Goal: Transaction & Acquisition: Book appointment/travel/reservation

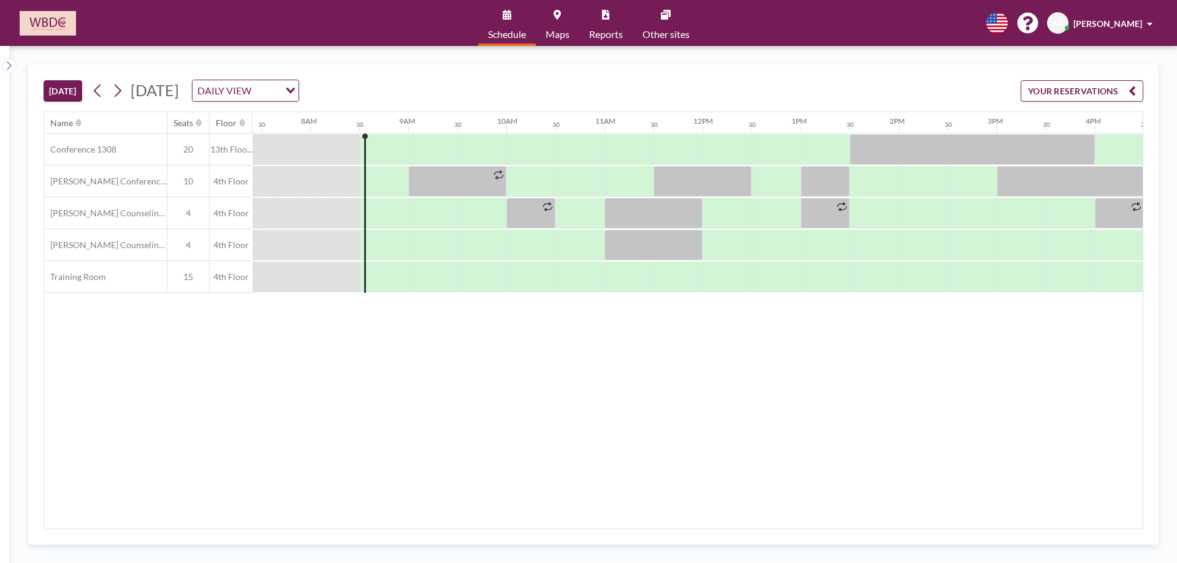
scroll to position [0, 784]
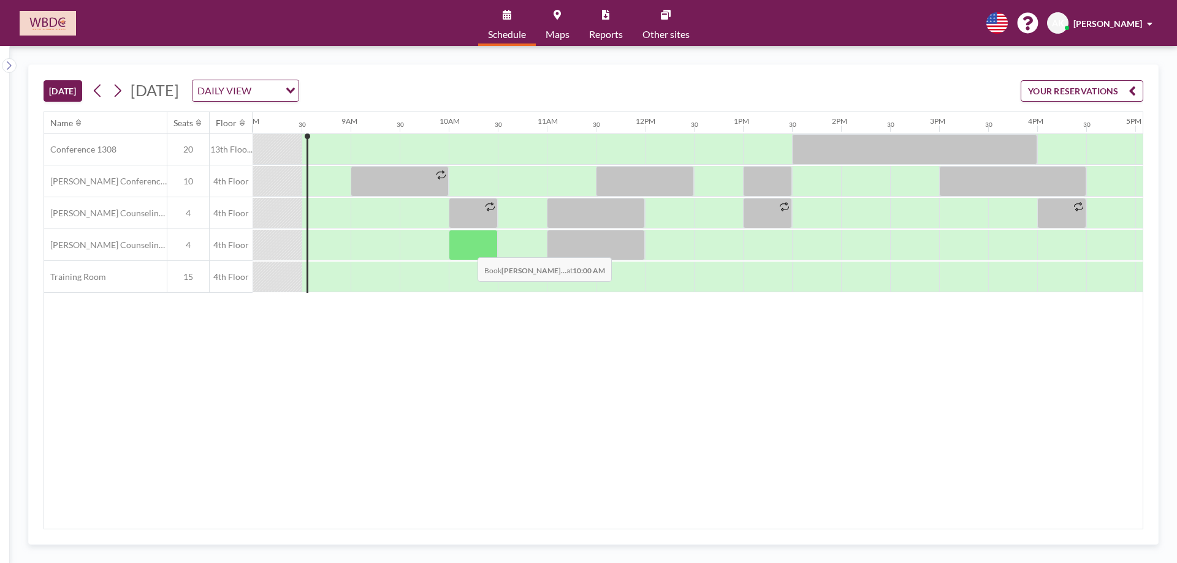
click at [468, 248] on div at bounding box center [473, 245] width 49 height 31
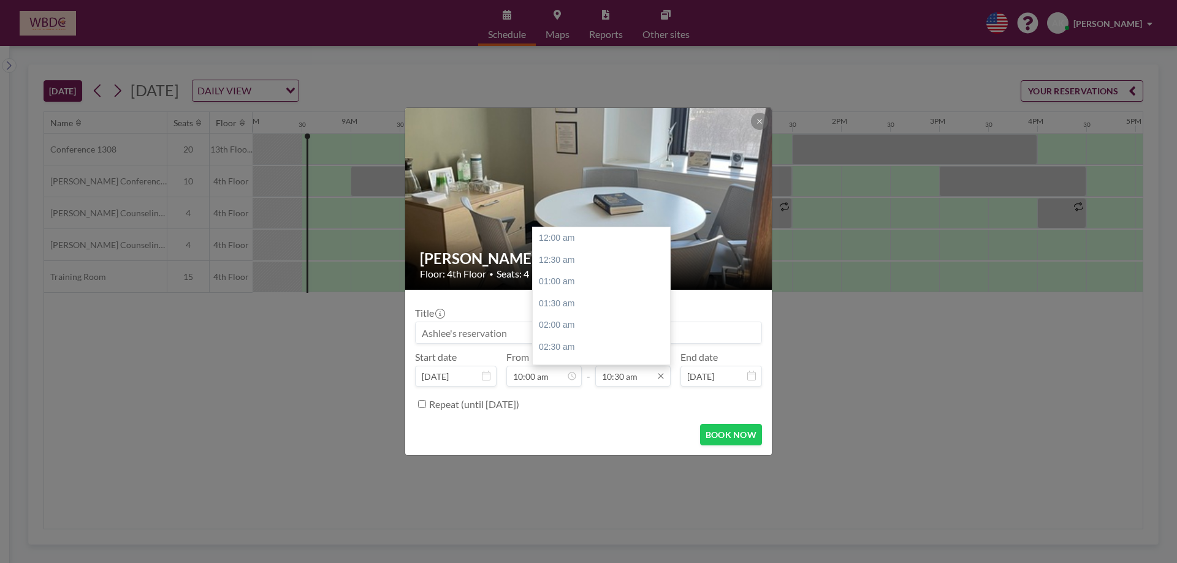
scroll to position [458, 0]
click at [606, 264] on div "11:00 am" at bounding box center [604, 260] width 143 height 22
type input "11:00 am"
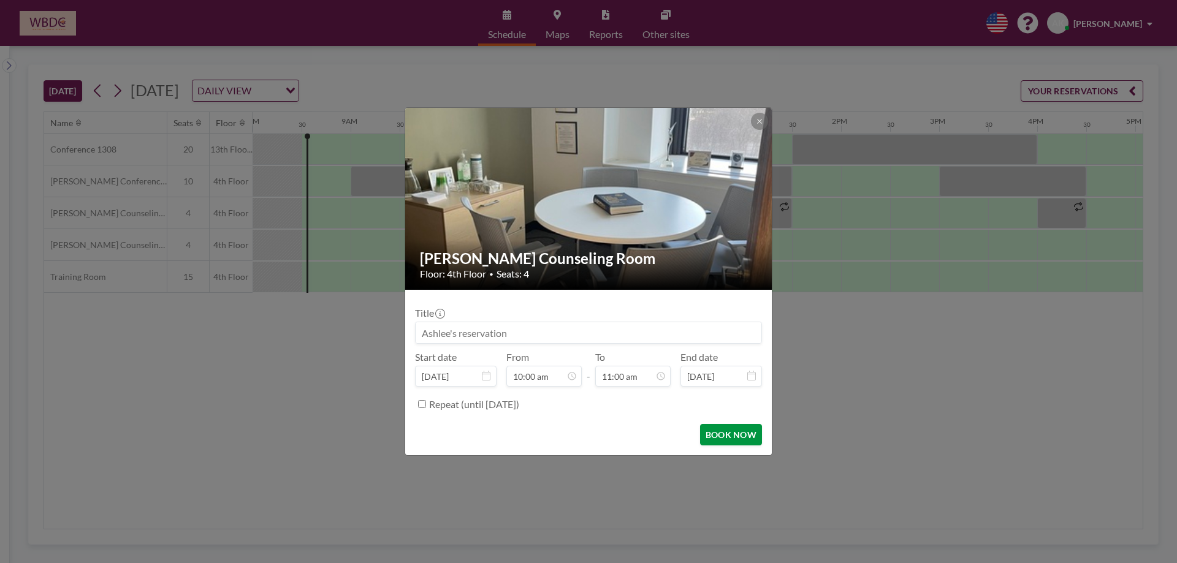
scroll to position [480, 0]
click at [737, 444] on button "BOOK NOW" at bounding box center [731, 434] width 62 height 21
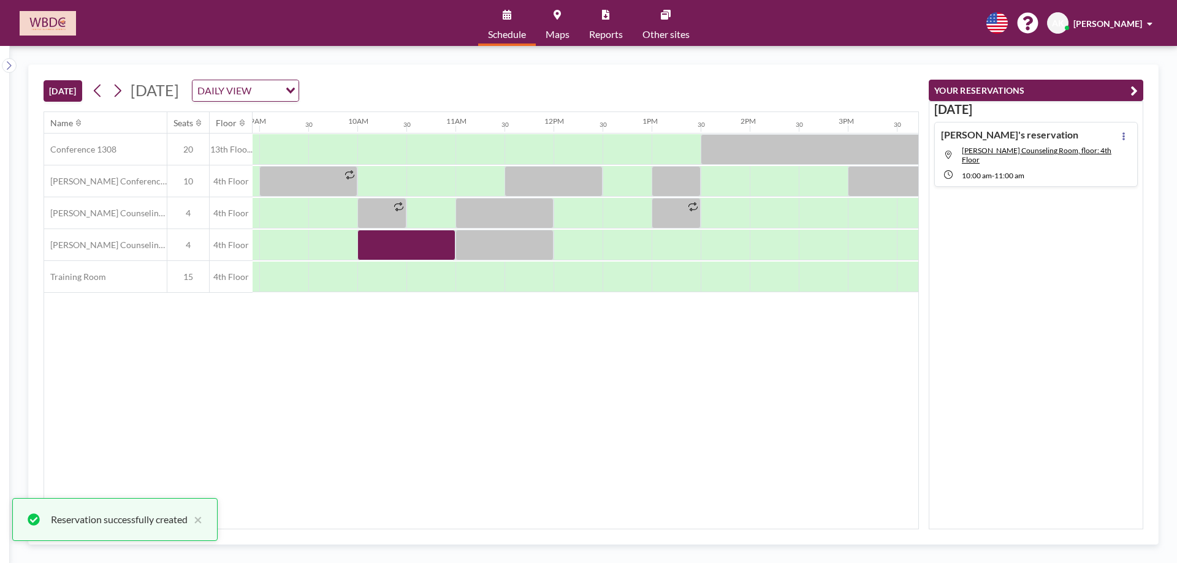
scroll to position [0, 881]
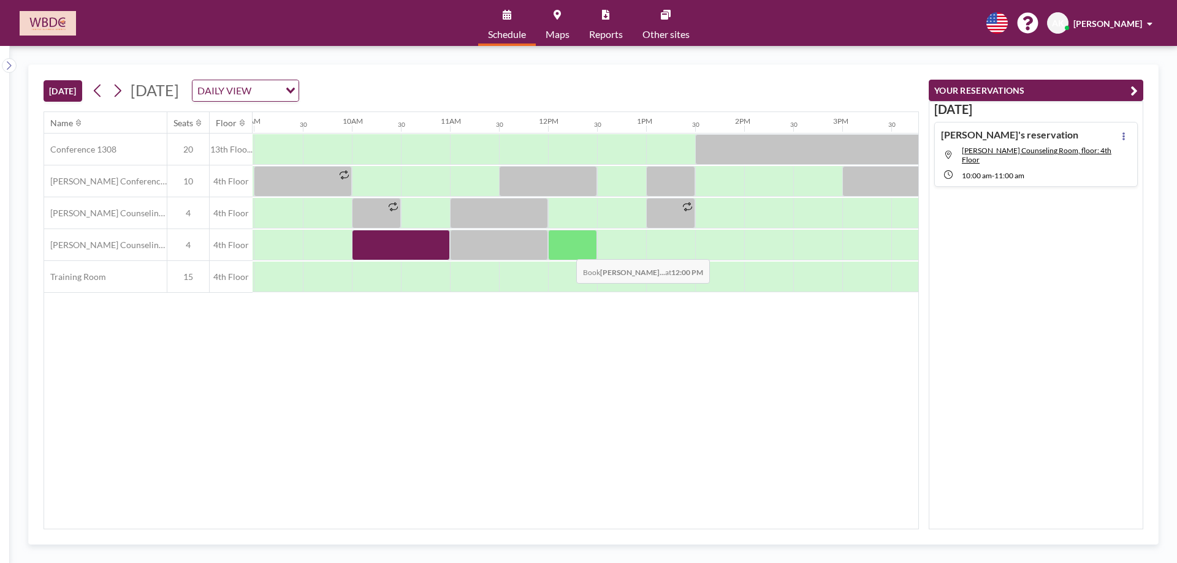
click at [567, 251] on div at bounding box center [572, 245] width 49 height 31
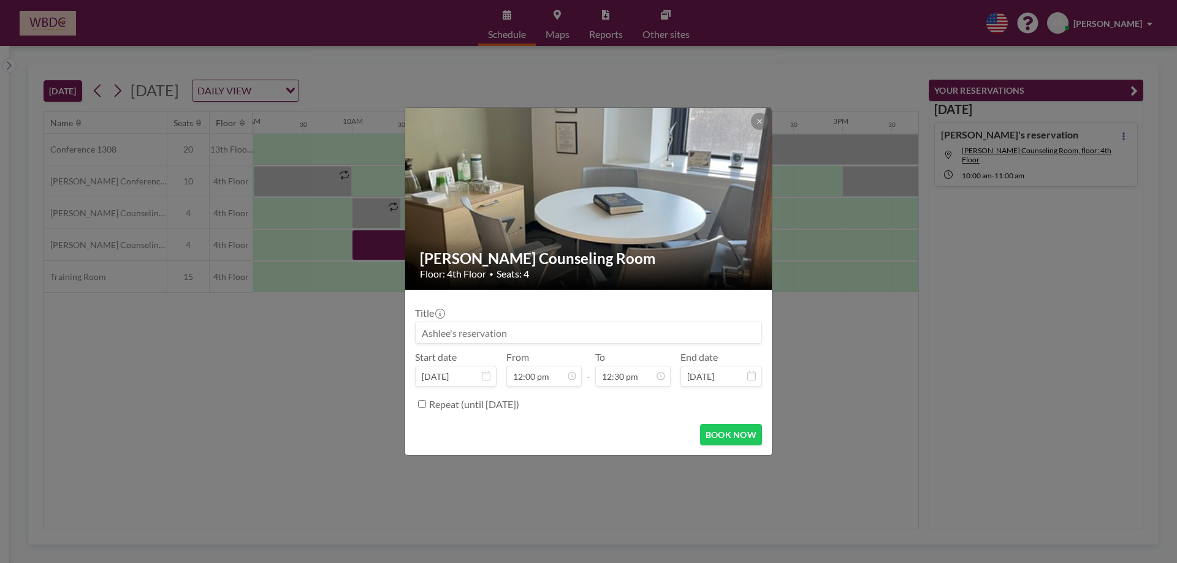
scroll to position [545, 0]
drag, startPoint x: 755, startPoint y: 124, endPoint x: 732, endPoint y: 138, distance: 26.9
click at [756, 124] on button at bounding box center [759, 121] width 17 height 17
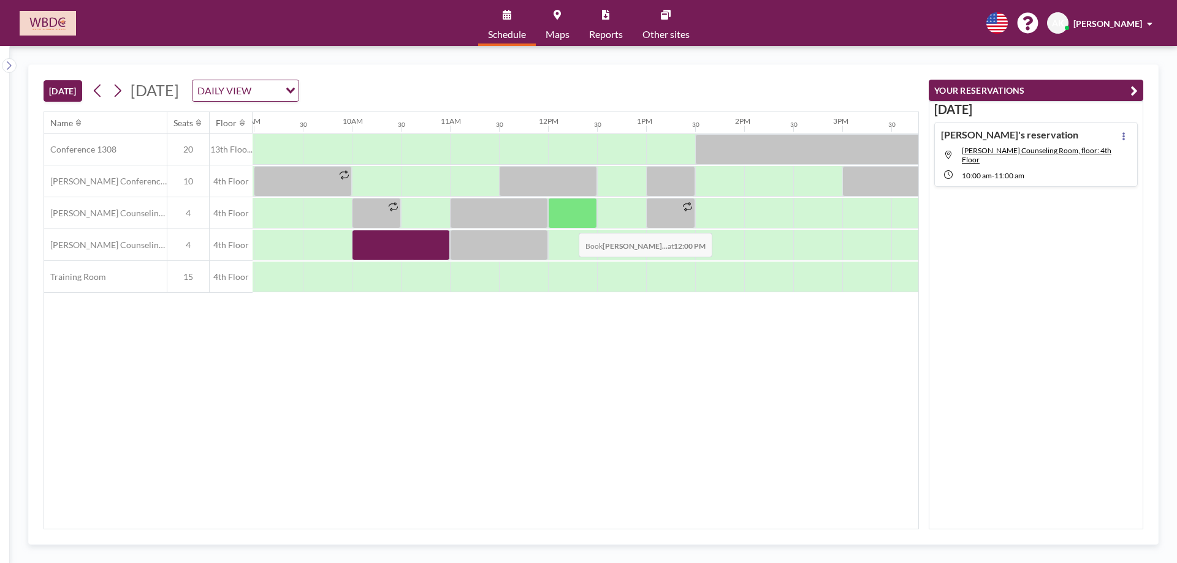
click at [569, 224] on div at bounding box center [572, 213] width 49 height 31
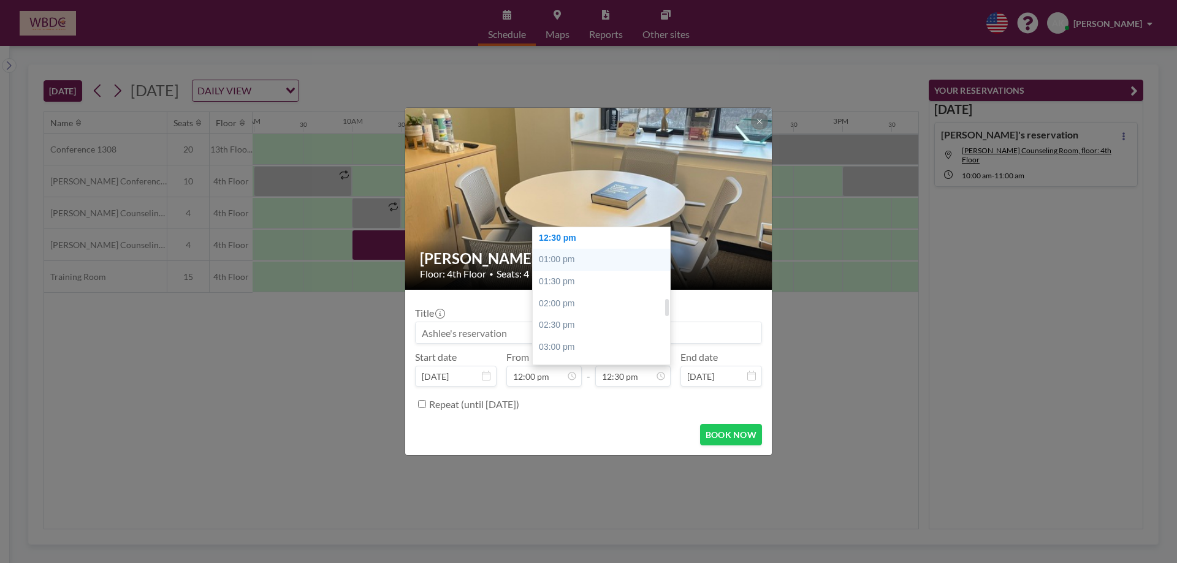
click at [593, 255] on div "01:00 pm" at bounding box center [604, 260] width 143 height 22
type input "01:00 pm"
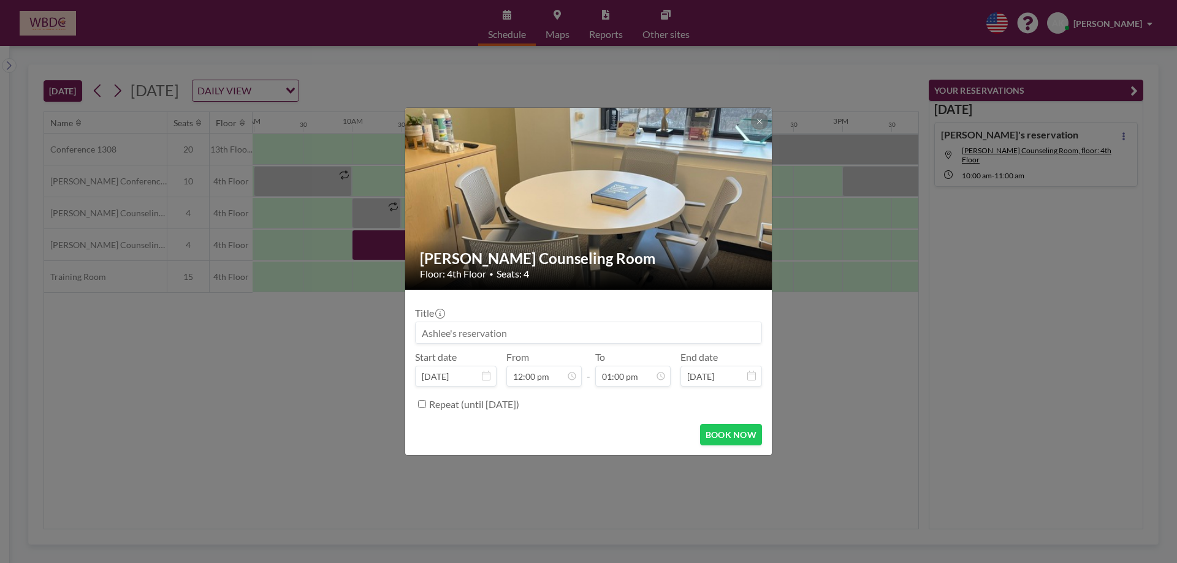
scroll to position [567, 0]
click at [708, 434] on button "BOOK NOW" at bounding box center [731, 434] width 62 height 21
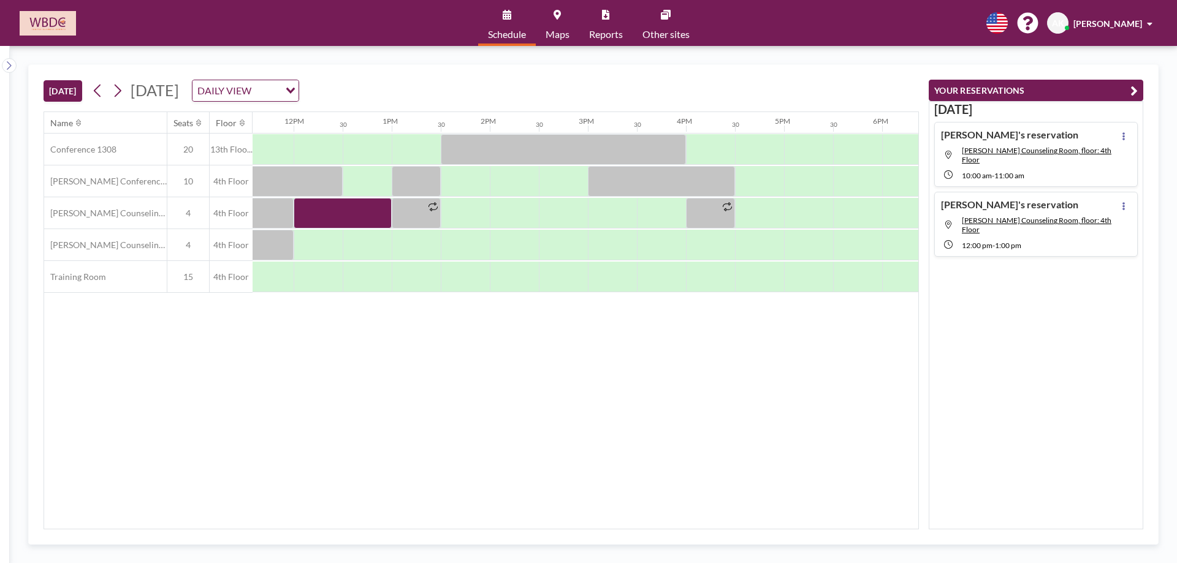
scroll to position [0, 1154]
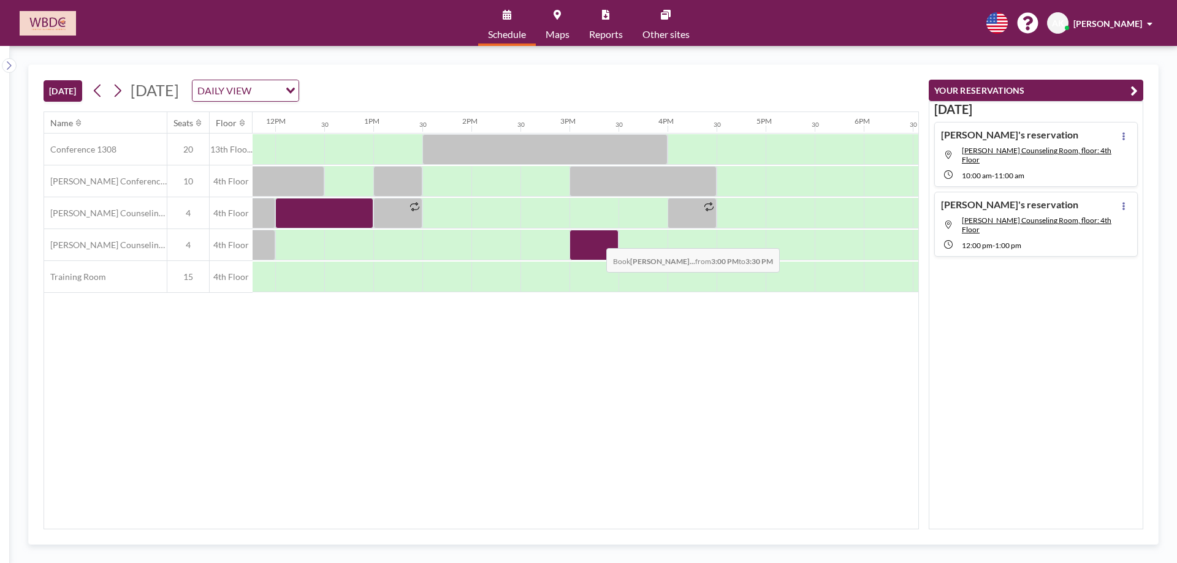
click at [596, 239] on div at bounding box center [593, 245] width 49 height 31
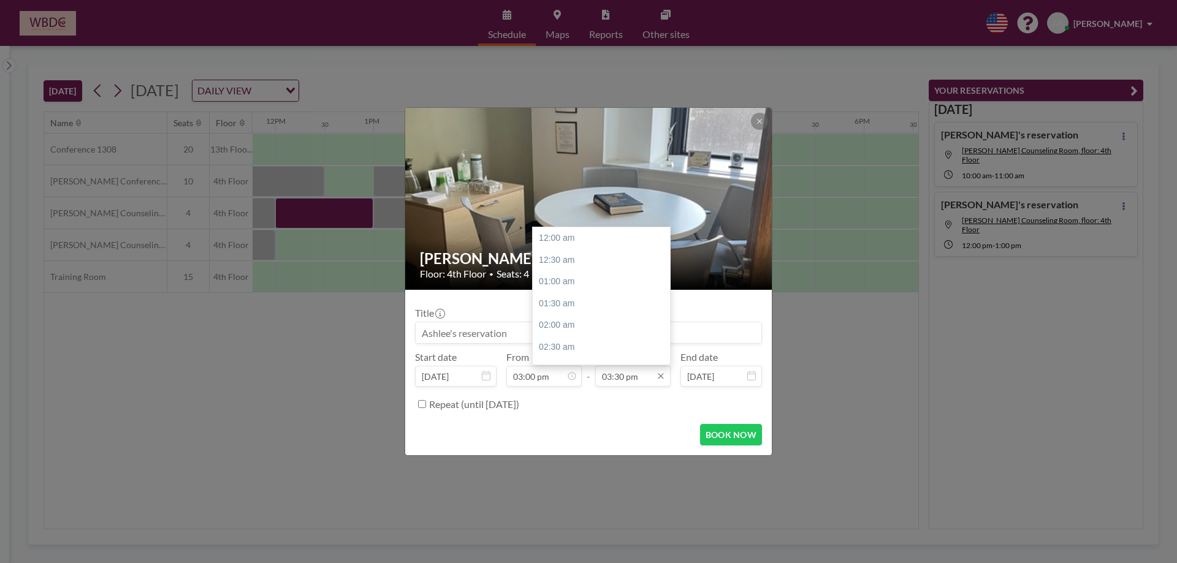
scroll to position [676, 0]
click at [612, 256] on div "04:00 pm" at bounding box center [604, 260] width 143 height 22
type input "04:00 pm"
click at [721, 439] on button "BOOK NOW" at bounding box center [731, 434] width 62 height 21
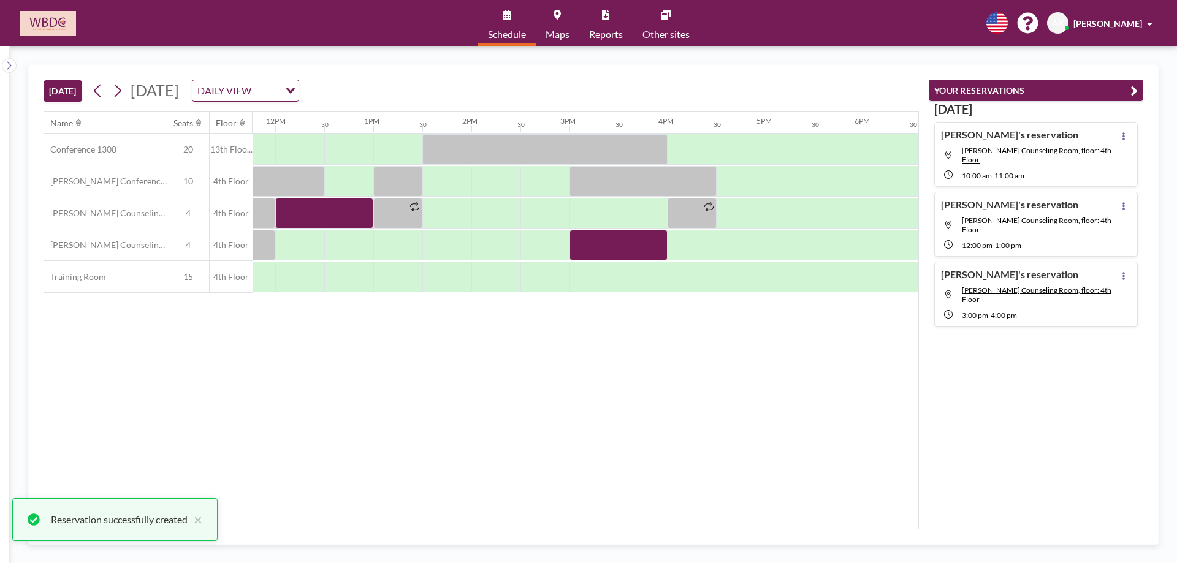
click at [618, 530] on div "[DATE] [DATE] DAILY VIEW Loading... Name Seats Floor 12AM 30 1AM 30 2AM 30 3AM …" at bounding box center [593, 304] width 1130 height 480
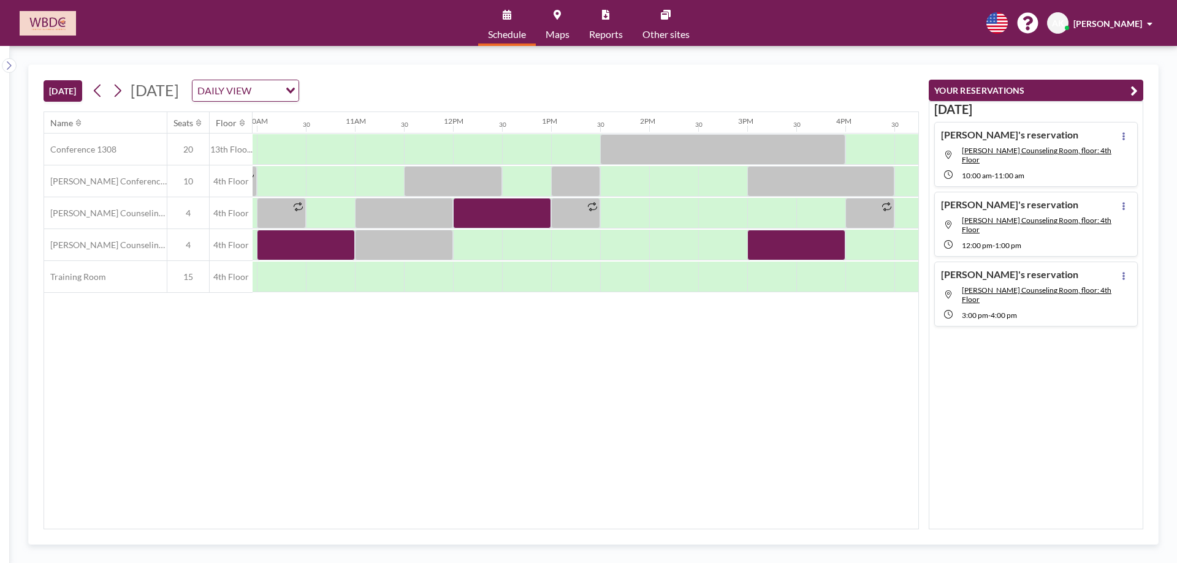
scroll to position [0, 974]
